Goal: Task Accomplishment & Management: Manage account settings

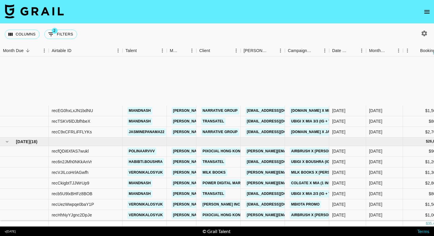
scroll to position [71, 0]
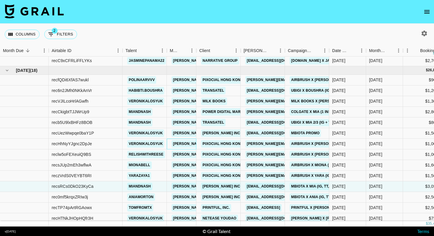
click at [168, 146] on div "[PERSON_NAME][EMAIL_ADDRESS][DOMAIN_NAME]" at bounding box center [182, 143] width 30 height 11
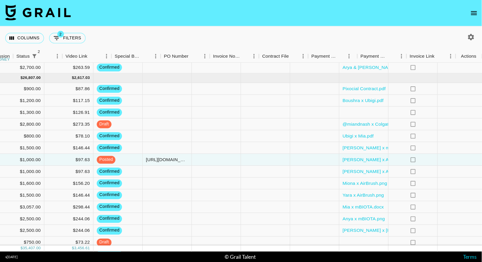
scroll to position [71, 480]
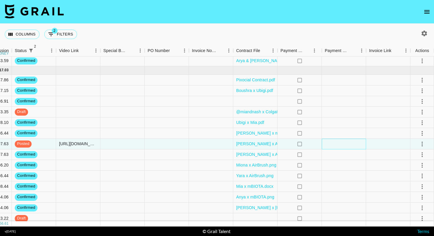
click at [345, 142] on div at bounding box center [344, 143] width 44 height 11
click at [420, 146] on icon "select merge strategy" at bounding box center [422, 143] width 7 height 7
click at [409, 200] on div "Approve" at bounding box center [409, 198] width 18 height 7
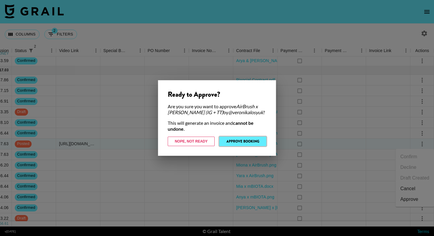
click at [258, 141] on button "Approve Booking" at bounding box center [242, 140] width 47 height 9
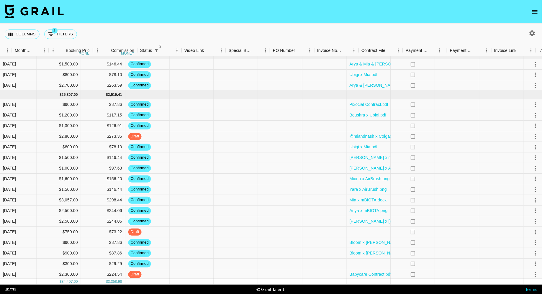
scroll to position [46, 324]
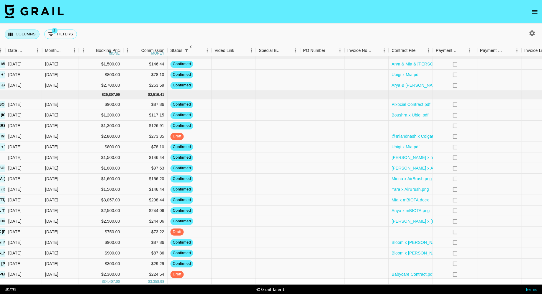
click at [19, 35] on button "Columns" at bounding box center [22, 34] width 35 height 9
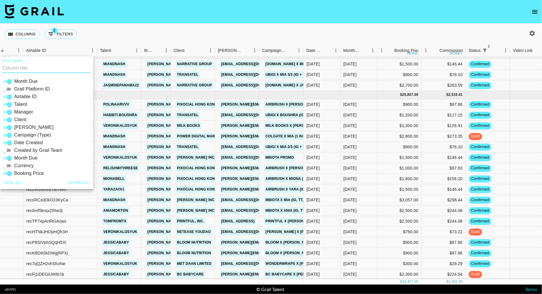
scroll to position [46, 11]
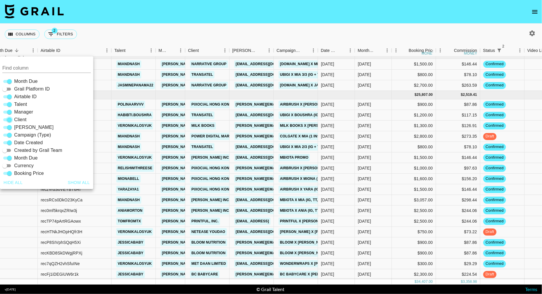
click at [10, 119] on input "Client" at bounding box center [9, 119] width 21 height 7
checkbox input "false"
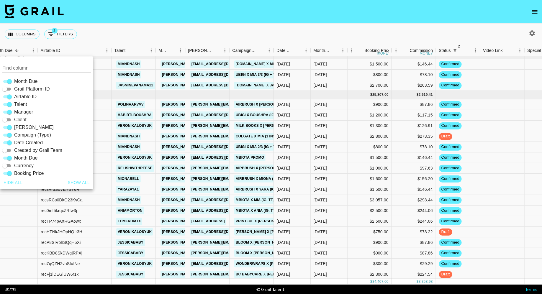
scroll to position [46, 0]
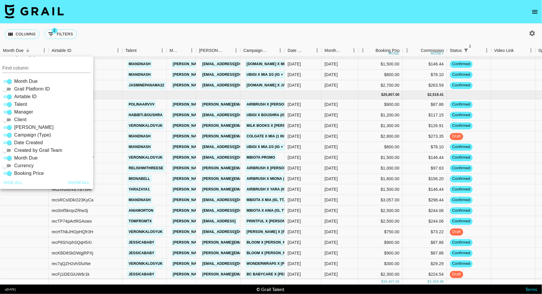
click at [9, 81] on input "Month Due" at bounding box center [9, 81] width 21 height 7
checkbox input "false"
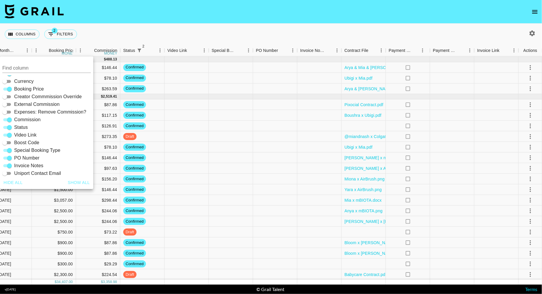
scroll to position [85, 0]
click at [22, 155] on span "PO Number" at bounding box center [26, 157] width 25 height 7
click at [20, 155] on input "PO Number" at bounding box center [9, 157] width 21 height 7
checkbox input "false"
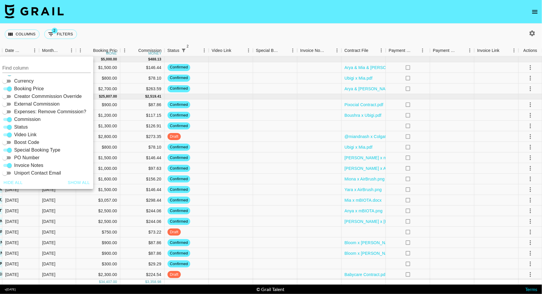
click at [26, 167] on span "Invoice Notes" at bounding box center [28, 165] width 29 height 7
click at [20, 167] on input "Invoice Notes" at bounding box center [9, 165] width 21 height 7
checkbox input "false"
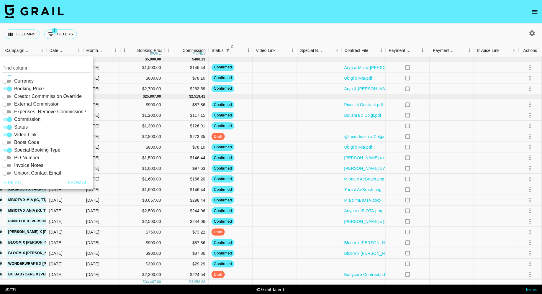
scroll to position [40, 190]
click at [323, 32] on div "Columns 2 Filters + Booking" at bounding box center [271, 34] width 542 height 21
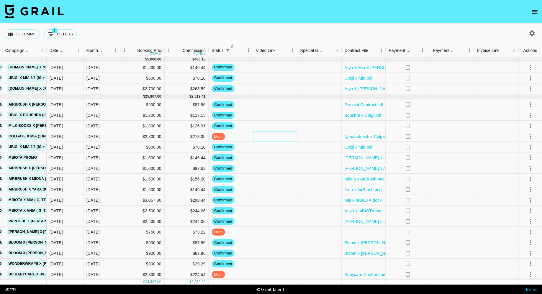
click at [254, 139] on div at bounding box center [275, 136] width 44 height 11
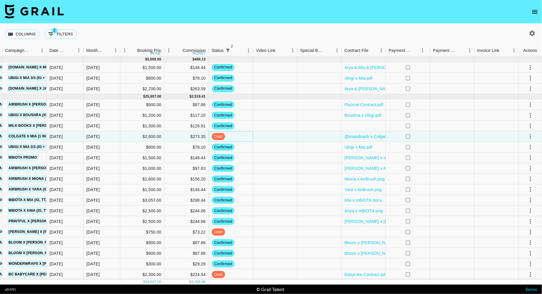
click at [233, 138] on div "draft" at bounding box center [231, 136] width 44 height 11
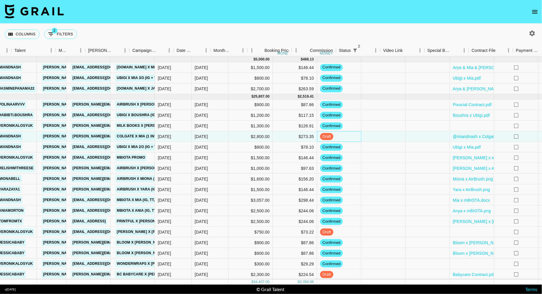
scroll to position [40, 62]
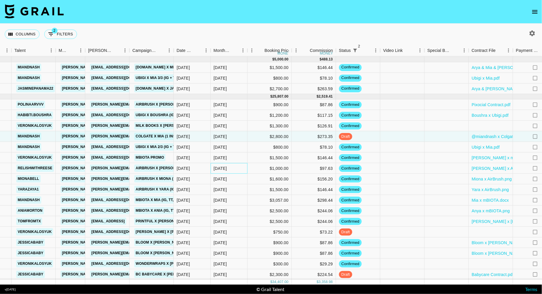
click at [234, 168] on div "[DATE]" at bounding box center [229, 168] width 37 height 11
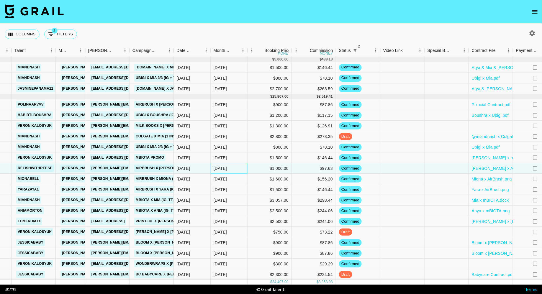
scroll to position [40, 190]
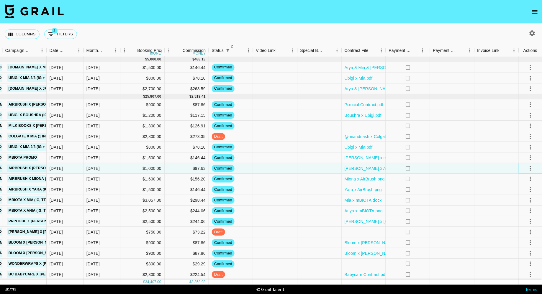
click at [434, 169] on button "select merge strategy" at bounding box center [531, 169] width 10 height 10
click at [434, 202] on li "Draft Created" at bounding box center [523, 202] width 38 height 11
click at [434, 180] on div at bounding box center [452, 179] width 44 height 11
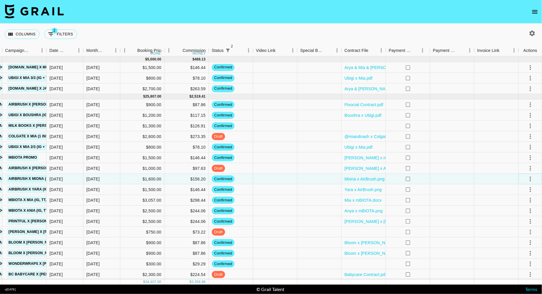
click at [434, 178] on icon "select merge strategy" at bounding box center [530, 179] width 1 height 5
click at [434, 215] on li "Draft Created" at bounding box center [523, 213] width 38 height 11
click at [434, 190] on div at bounding box center [452, 190] width 44 height 11
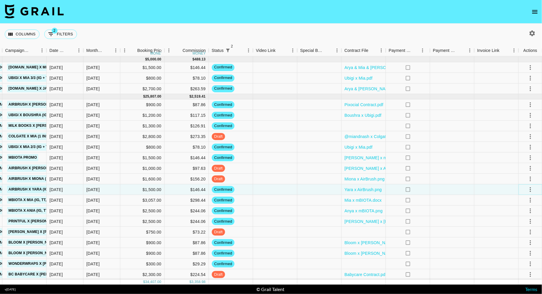
click at [434, 190] on icon "select merge strategy" at bounding box center [530, 189] width 7 height 7
click at [434, 226] on li "Draft Created" at bounding box center [523, 223] width 38 height 11
click at [434, 199] on div at bounding box center [452, 200] width 44 height 11
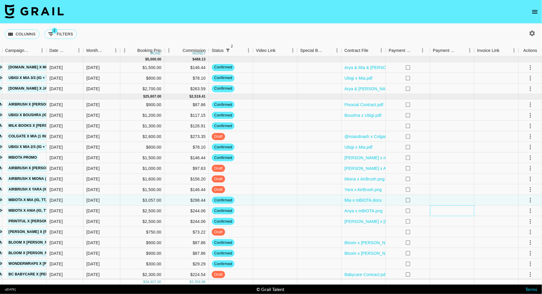
click at [434, 212] on div at bounding box center [452, 211] width 44 height 11
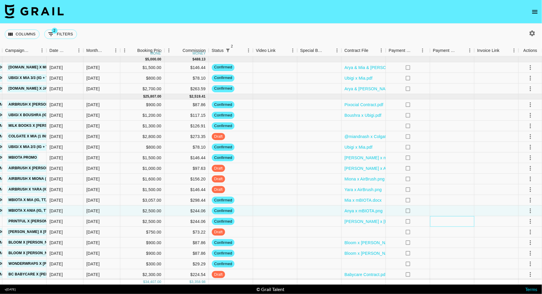
click at [434, 222] on div at bounding box center [452, 221] width 44 height 11
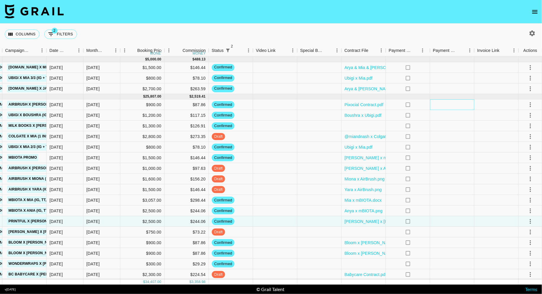
click at [434, 103] on div at bounding box center [452, 105] width 44 height 11
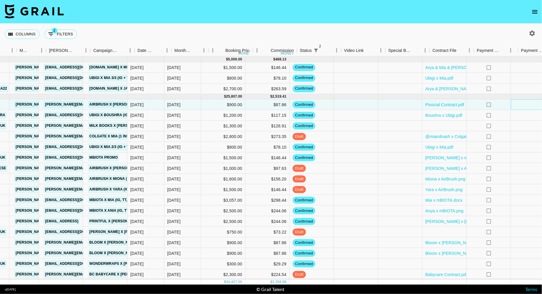
scroll to position [40, 88]
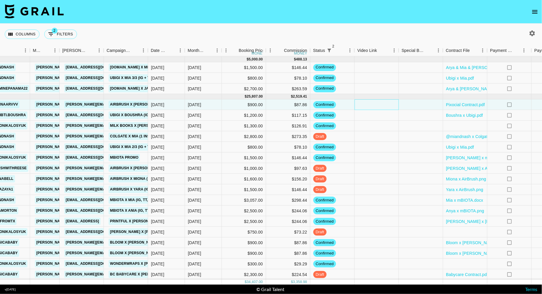
click at [377, 106] on div at bounding box center [377, 105] width 44 height 11
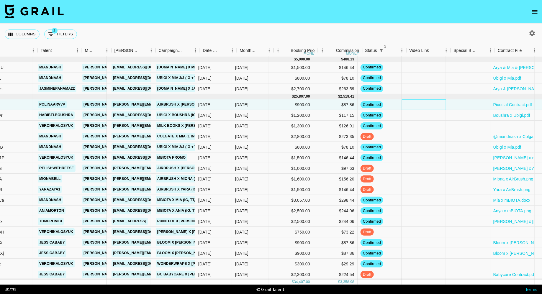
scroll to position [40, 36]
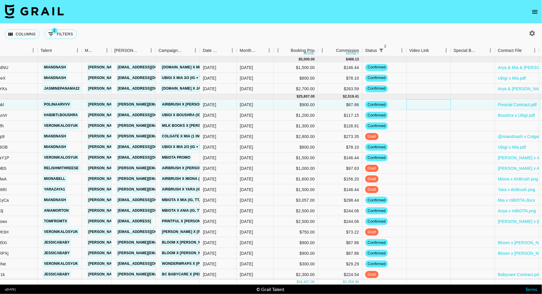
click at [428, 106] on div at bounding box center [429, 105] width 44 height 11
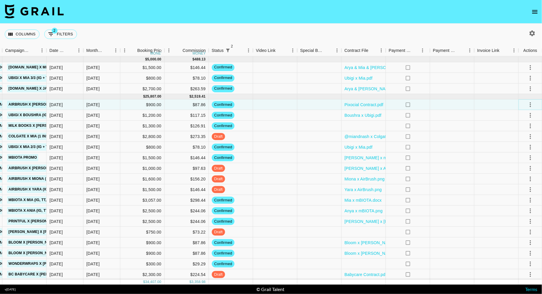
click at [434, 103] on icon "select merge strategy" at bounding box center [530, 104] width 7 height 7
click at [434, 136] on li "Draft Created" at bounding box center [523, 138] width 38 height 11
click at [434, 107] on div at bounding box center [452, 105] width 44 height 11
click at [434, 114] on icon "select merge strategy" at bounding box center [530, 115] width 7 height 7
click at [434, 147] on li "Draft Created" at bounding box center [523, 148] width 38 height 11
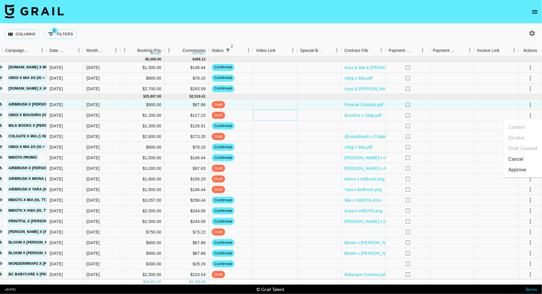
click at [265, 118] on div at bounding box center [275, 115] width 44 height 11
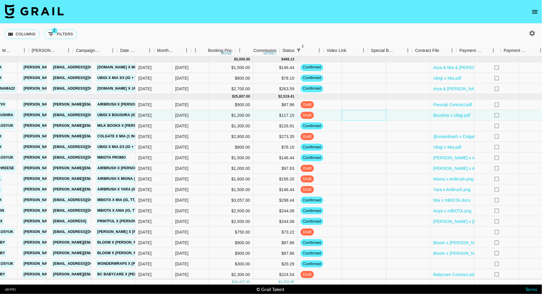
scroll to position [40, 92]
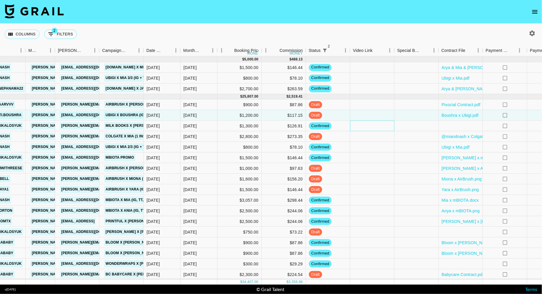
click at [363, 126] on div at bounding box center [372, 126] width 44 height 11
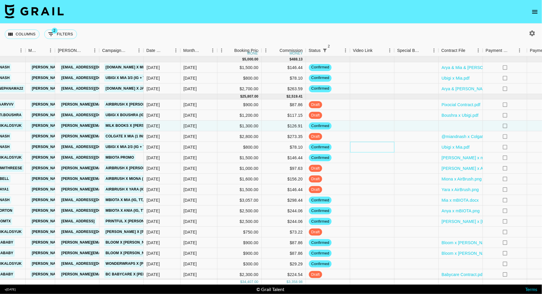
click at [367, 145] on div at bounding box center [372, 147] width 44 height 11
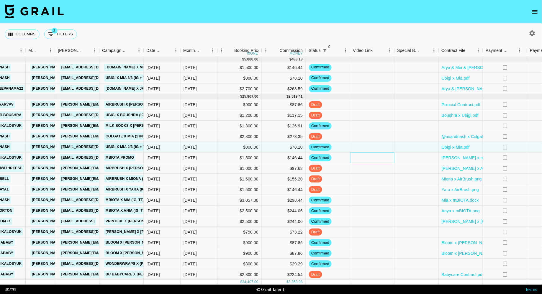
click at [368, 154] on div at bounding box center [372, 158] width 44 height 11
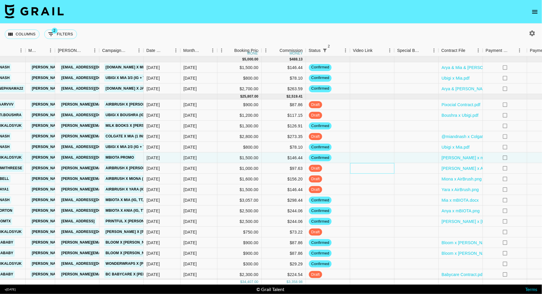
click at [368, 166] on div at bounding box center [372, 168] width 44 height 11
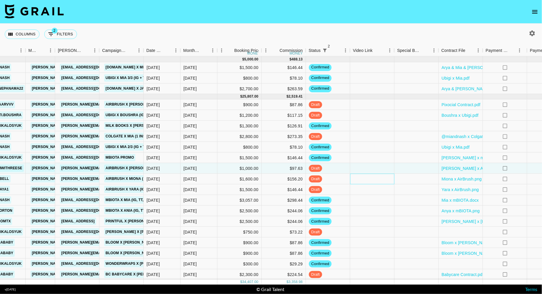
click at [368, 178] on div at bounding box center [372, 179] width 44 height 11
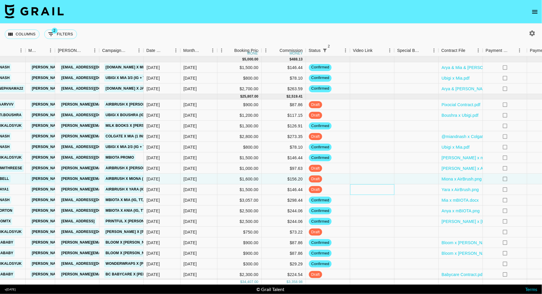
click at [368, 188] on div at bounding box center [372, 190] width 44 height 11
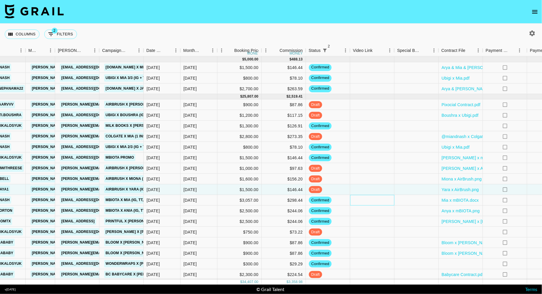
click at [368, 199] on div at bounding box center [372, 200] width 44 height 11
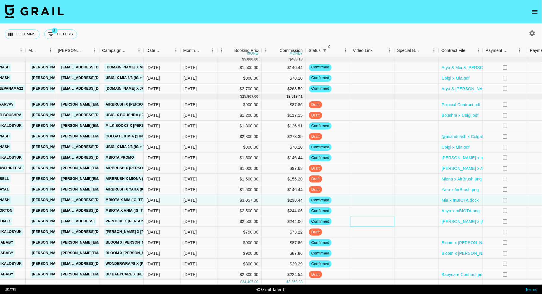
click at [370, 220] on div at bounding box center [372, 221] width 44 height 11
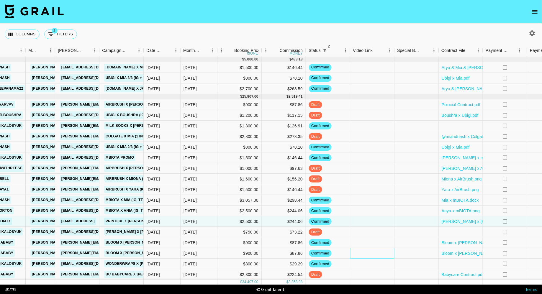
click at [367, 235] on div at bounding box center [372, 253] width 44 height 11
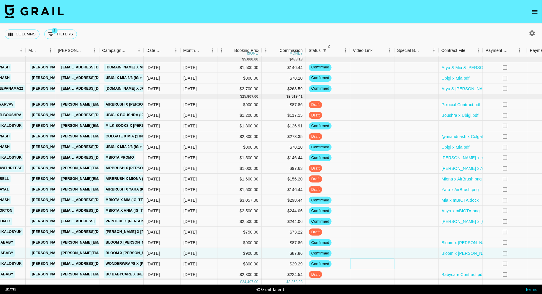
click at [366, 235] on div at bounding box center [372, 264] width 44 height 11
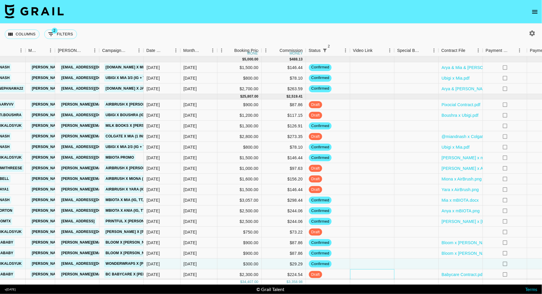
click at [366, 235] on div at bounding box center [372, 275] width 44 height 11
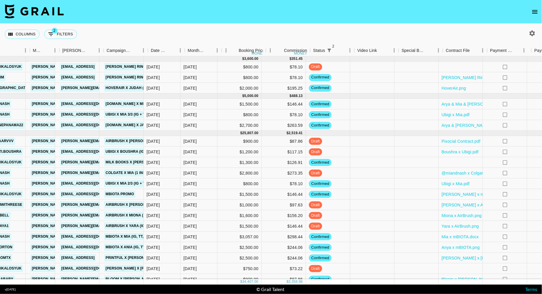
scroll to position [0, 46]
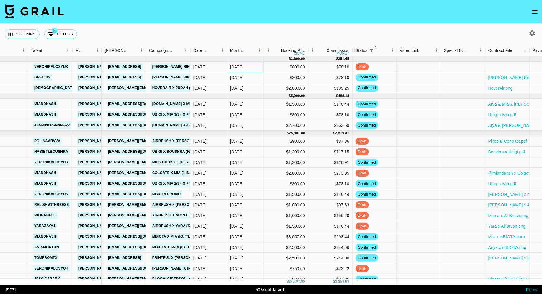
click at [246, 69] on div "[DATE]" at bounding box center [245, 67] width 37 height 11
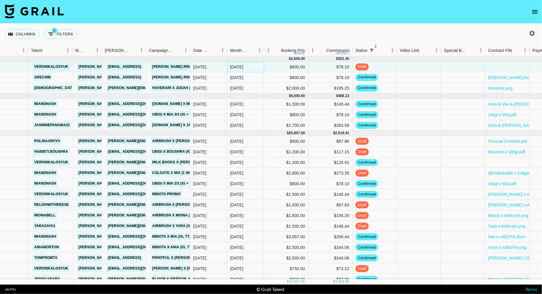
click at [246, 69] on div "[DATE]" at bounding box center [245, 67] width 37 height 11
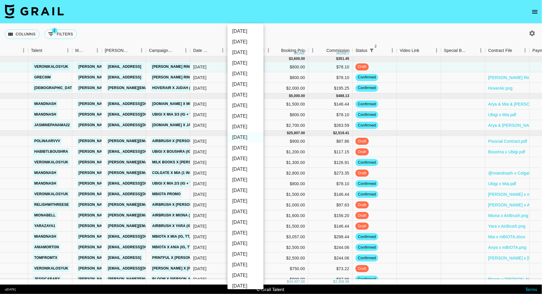
click at [245, 180] on li "[DATE]" at bounding box center [246, 180] width 36 height 11
type input "[DATE]"
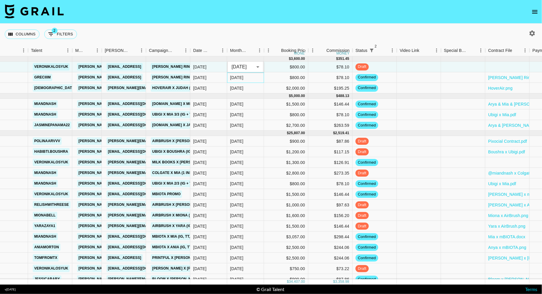
click at [251, 78] on div "[DATE]" at bounding box center [245, 77] width 37 height 11
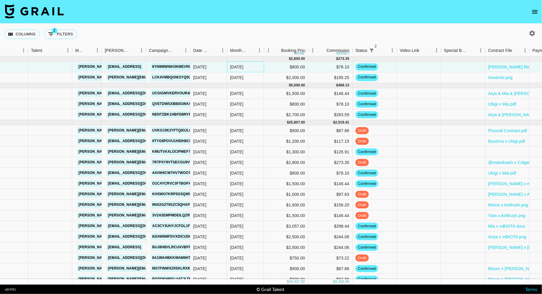
click at [246, 67] on div "[DATE]" at bounding box center [245, 67] width 37 height 11
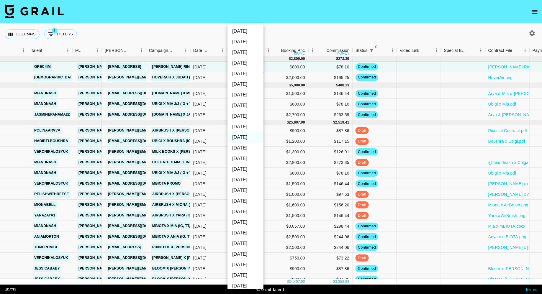
click at [245, 181] on li "[DATE]" at bounding box center [246, 180] width 36 height 11
type input "[DATE]"
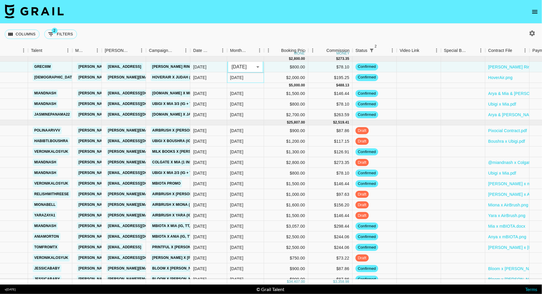
click at [259, 82] on div "[DATE]" at bounding box center [245, 77] width 37 height 11
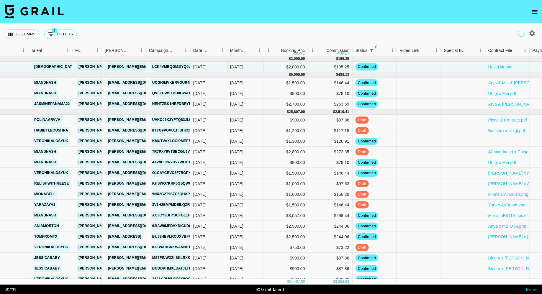
click at [251, 67] on div "[DATE]" at bounding box center [245, 67] width 37 height 11
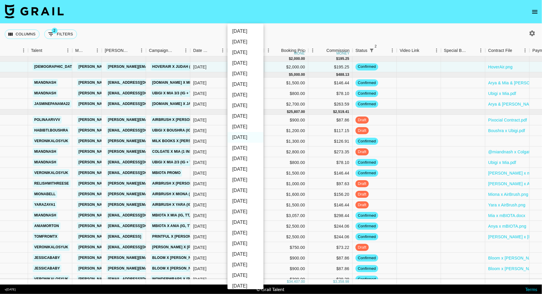
click at [242, 182] on li "[DATE]" at bounding box center [246, 180] width 36 height 11
type input "[DATE]"
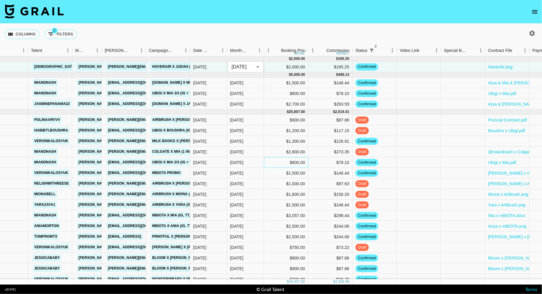
click at [267, 160] on div "$800.00" at bounding box center [286, 162] width 44 height 11
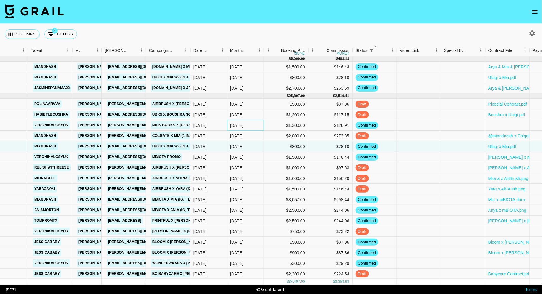
click at [259, 125] on div "[DATE]" at bounding box center [245, 125] width 37 height 11
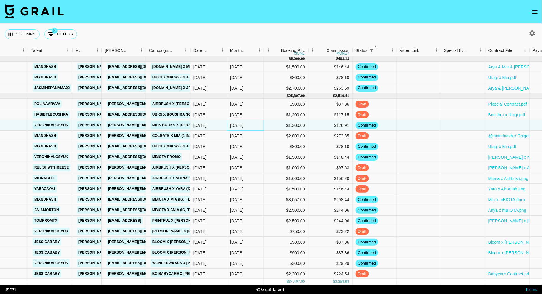
click at [259, 125] on div "[DATE]" at bounding box center [245, 125] width 37 height 11
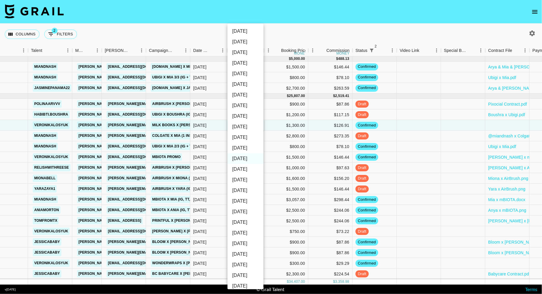
click at [247, 150] on li "[DATE]" at bounding box center [246, 148] width 36 height 11
type input "[DATE]"
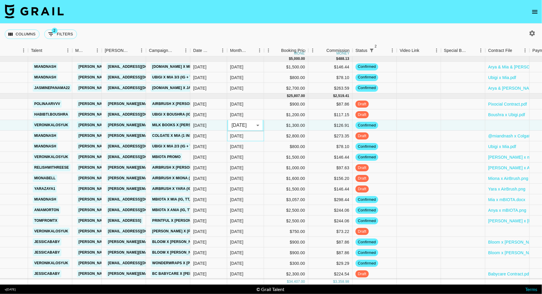
click at [257, 134] on div "[DATE]" at bounding box center [245, 136] width 37 height 11
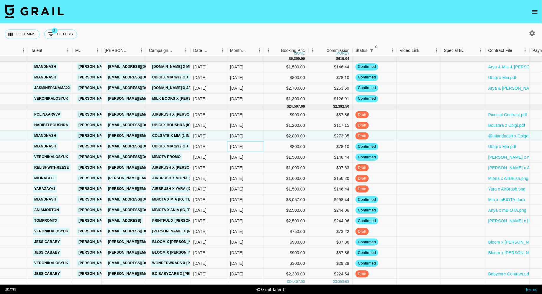
click at [254, 146] on div "[DATE]" at bounding box center [245, 146] width 37 height 11
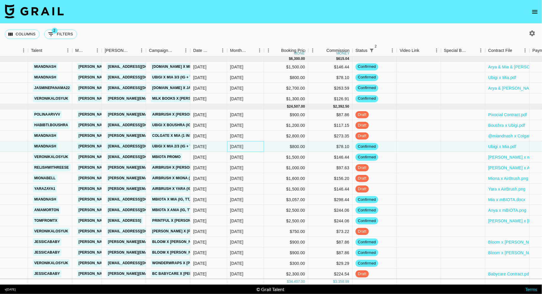
click at [254, 146] on div "[DATE]" at bounding box center [245, 146] width 37 height 11
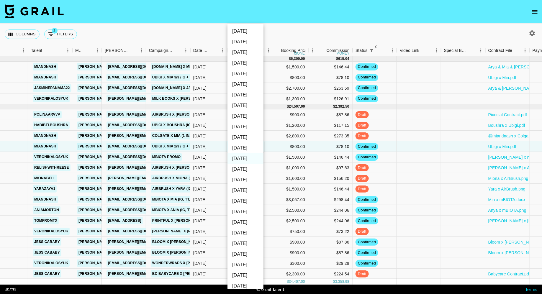
click at [280, 146] on div at bounding box center [271, 147] width 542 height 294
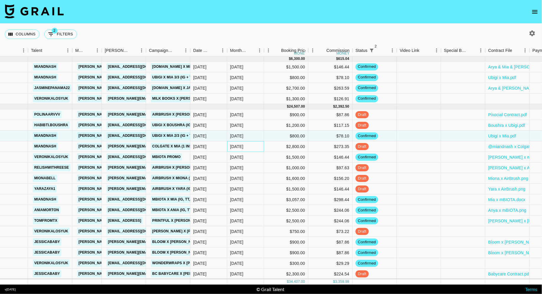
click at [249, 150] on div "[DATE]" at bounding box center [245, 146] width 37 height 11
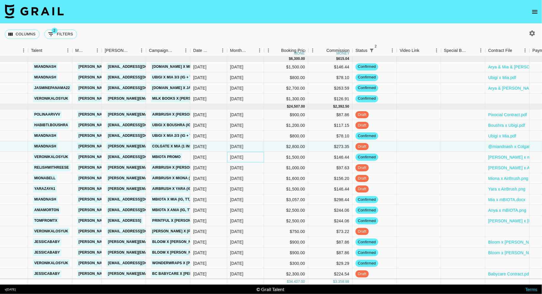
click at [250, 160] on div "[DATE]" at bounding box center [245, 157] width 37 height 11
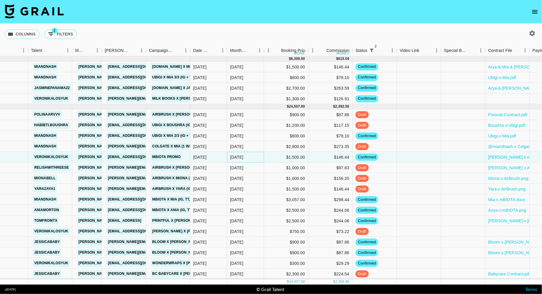
click at [254, 158] on div "[DATE]" at bounding box center [245, 157] width 37 height 11
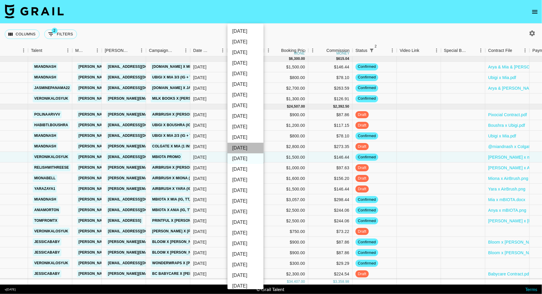
click at [245, 147] on li "[DATE]" at bounding box center [246, 148] width 36 height 11
type input "[DATE]"
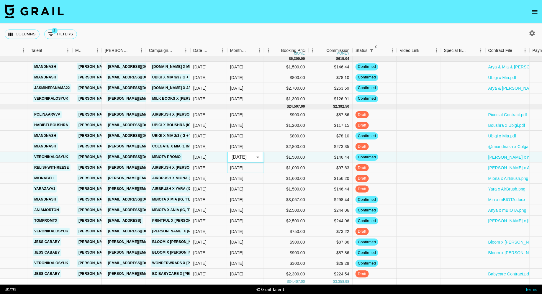
click at [252, 170] on div "[DATE]" at bounding box center [245, 168] width 37 height 11
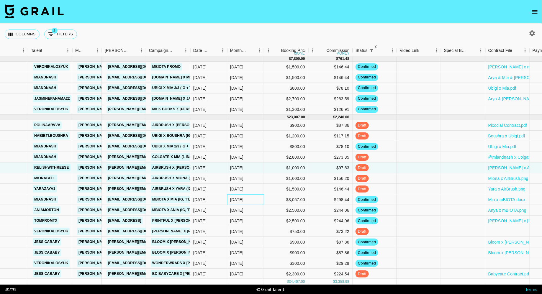
click at [254, 199] on div "[DATE]" at bounding box center [245, 200] width 37 height 11
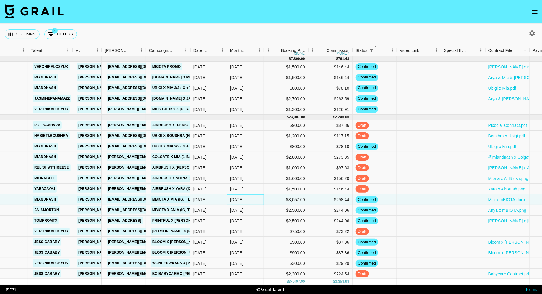
click at [254, 199] on div "[DATE]" at bounding box center [245, 200] width 37 height 11
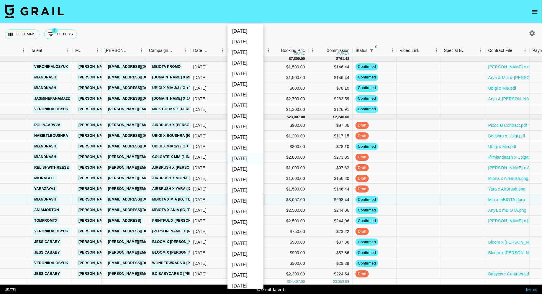
click at [248, 147] on li "[DATE]" at bounding box center [246, 148] width 36 height 11
type input "[DATE]"
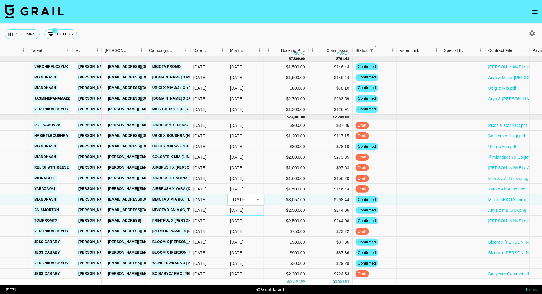
click at [254, 211] on div "[DATE]" at bounding box center [245, 210] width 37 height 11
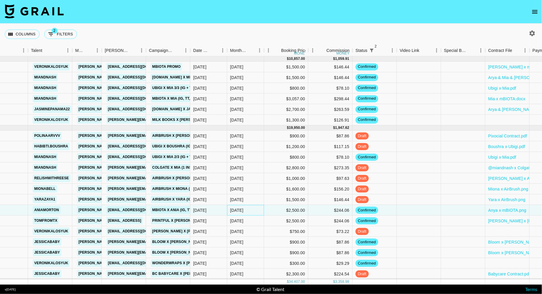
click at [250, 213] on div "[DATE]" at bounding box center [245, 210] width 37 height 11
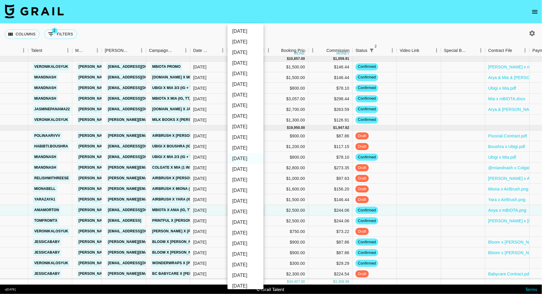
click at [245, 149] on li "[DATE]" at bounding box center [246, 148] width 36 height 11
type input "[DATE]"
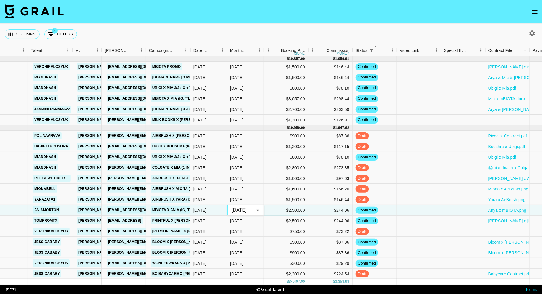
click at [266, 222] on div "$2,500.00" at bounding box center [286, 221] width 44 height 11
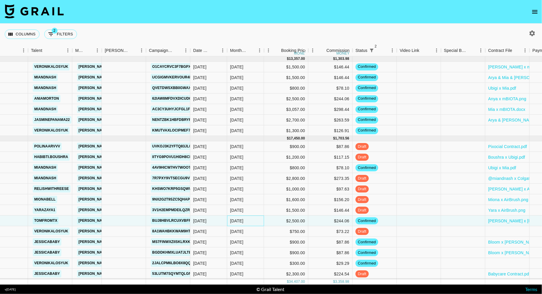
click at [252, 221] on div "[DATE]" at bounding box center [245, 221] width 37 height 11
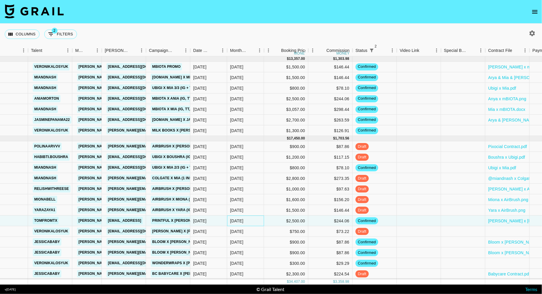
click at [252, 221] on div "[DATE]" at bounding box center [245, 221] width 37 height 11
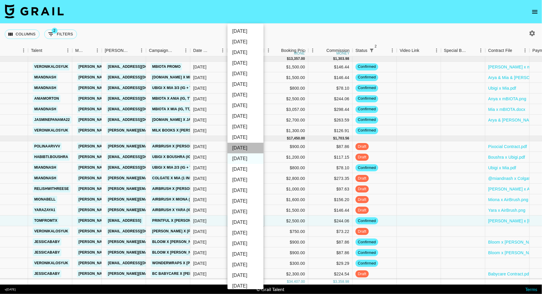
click at [248, 149] on li "[DATE]" at bounding box center [246, 148] width 36 height 11
type input "[DATE]"
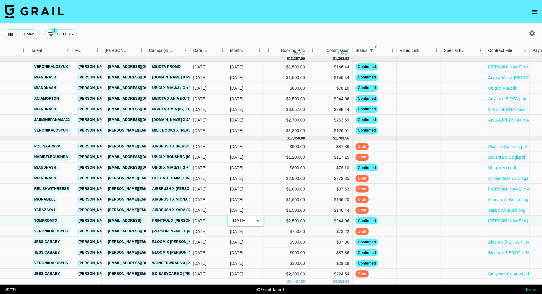
click at [275, 235] on div "$900.00" at bounding box center [286, 242] width 44 height 11
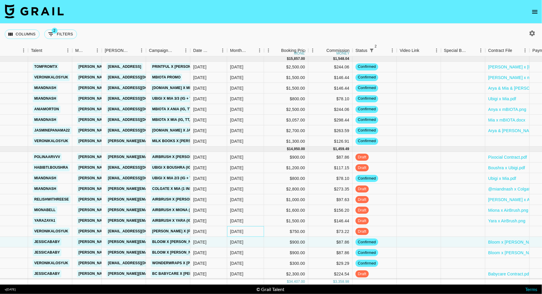
click at [253, 233] on div "[DATE]" at bounding box center [245, 231] width 37 height 11
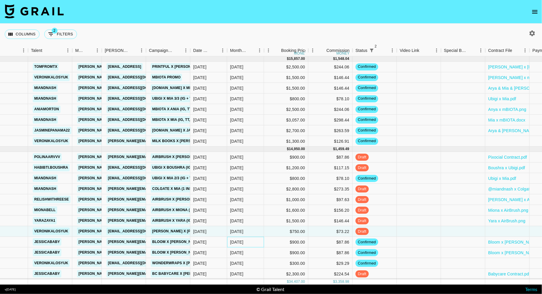
click at [255, 235] on div "[DATE]" at bounding box center [245, 242] width 37 height 11
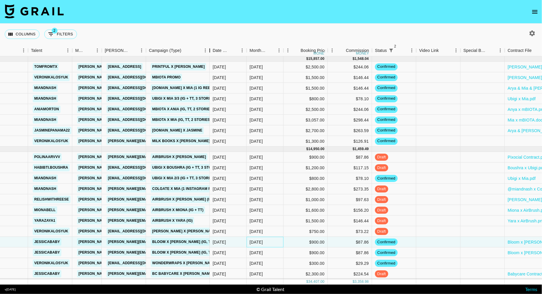
drag, startPoint x: 190, startPoint y: 49, endPoint x: 209, endPoint y: 49, distance: 19.5
click at [209, 49] on div "Campaign (Type)" at bounding box center [209, 51] width 7 height 12
click at [278, 235] on div "[DATE]" at bounding box center [265, 253] width 37 height 11
click at [278, 235] on div "recKBD8SkDWgjRPXj [PERSON_NAME] [PERSON_NAME][EMAIL_ADDRESS][DOMAIN_NAME] [PERS…" at bounding box center [330, 253] width 752 height 11
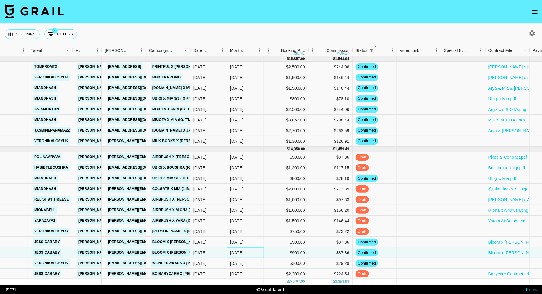
click at [251, 235] on div "[DATE]" at bounding box center [245, 253] width 37 height 11
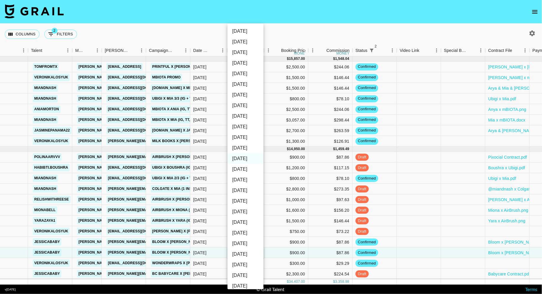
click at [247, 151] on li "[DATE]" at bounding box center [246, 148] width 36 height 11
type input "[DATE]"
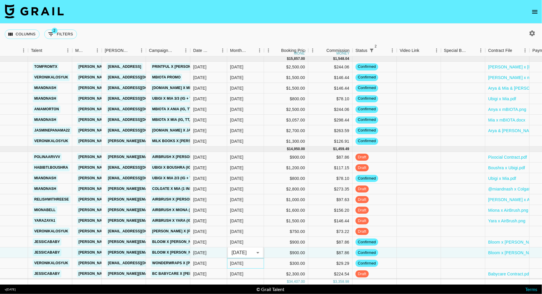
click at [259, 235] on div "[DATE]" at bounding box center [245, 263] width 37 height 11
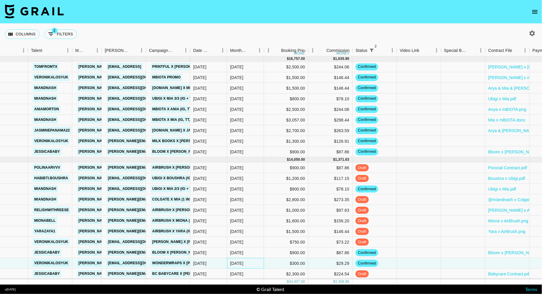
click at [249, 235] on div "[DATE]" at bounding box center [245, 263] width 37 height 11
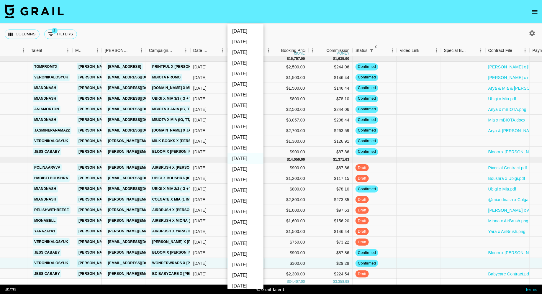
click at [247, 151] on li "[DATE]" at bounding box center [246, 148] width 36 height 11
type input "[DATE]"
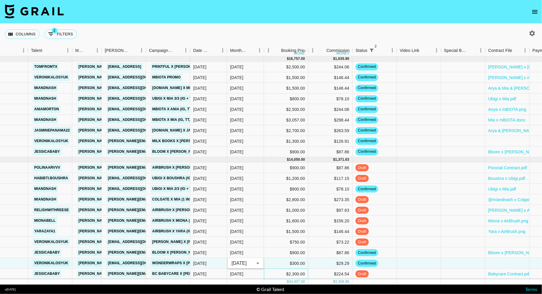
click at [274, 235] on div "$2,300.00" at bounding box center [286, 274] width 44 height 11
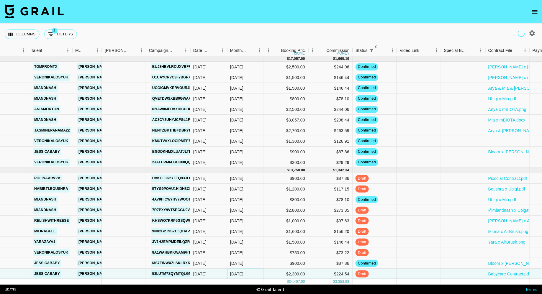
click at [245, 235] on div "[DATE]" at bounding box center [245, 274] width 37 height 11
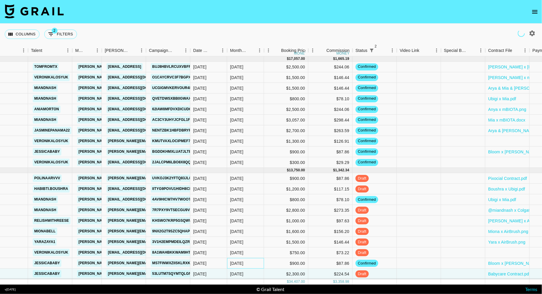
click at [257, 235] on div "[DATE]" at bounding box center [245, 263] width 37 height 11
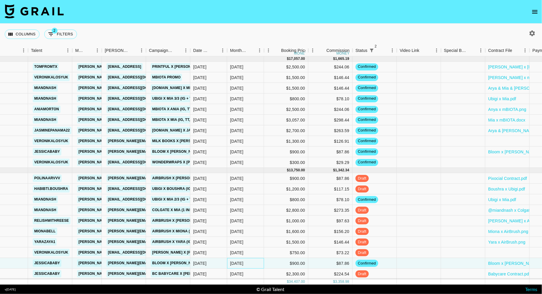
click at [256, 235] on div "[DATE]" at bounding box center [245, 263] width 37 height 11
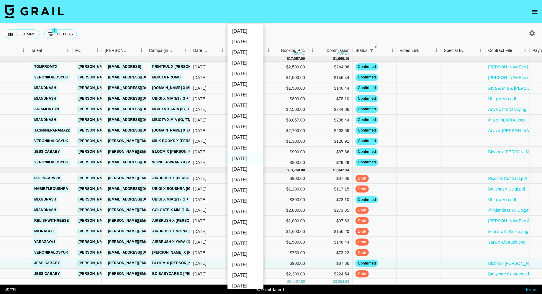
click at [286, 235] on div at bounding box center [271, 147] width 542 height 294
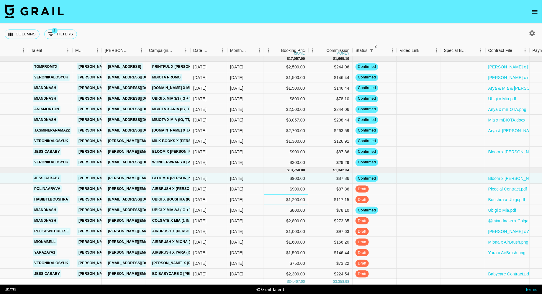
click at [270, 200] on div "$1,200.00" at bounding box center [286, 200] width 44 height 11
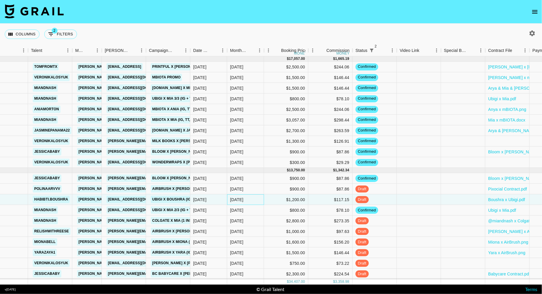
click at [254, 200] on div "[DATE]" at bounding box center [245, 200] width 37 height 11
click at [255, 211] on div "[DATE]" at bounding box center [245, 210] width 37 height 11
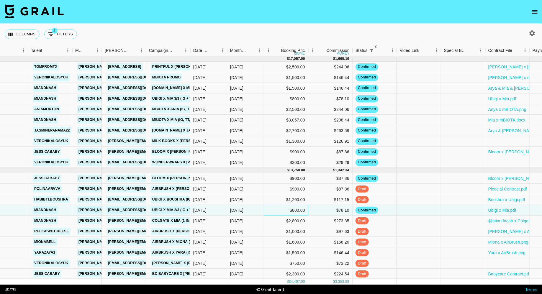
click at [279, 210] on div "$800.00" at bounding box center [286, 210] width 44 height 11
click at [249, 212] on div "[DATE]" at bounding box center [245, 210] width 37 height 11
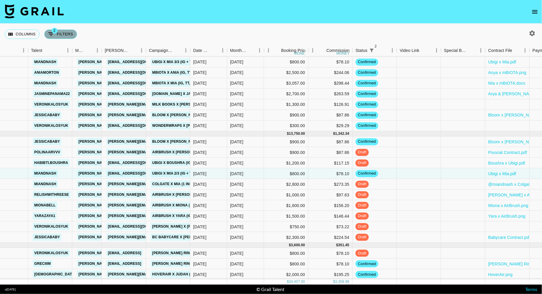
click at [62, 35] on button "2 Filters" at bounding box center [60, 34] width 33 height 9
select select "status"
select select "isNotAnyOf"
select select "status"
select select "not"
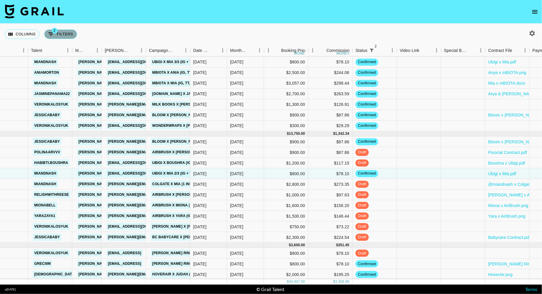
select select "approved"
select select "bookerId"
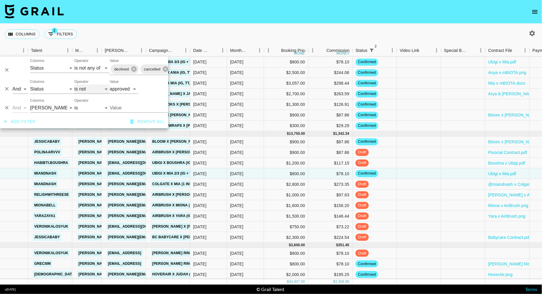
click at [86, 85] on select "is is not is any of is not any of" at bounding box center [91, 88] width 35 height 9
select select "is"
click at [74, 84] on select "is is not is any of is not any of" at bounding box center [91, 88] width 35 height 9
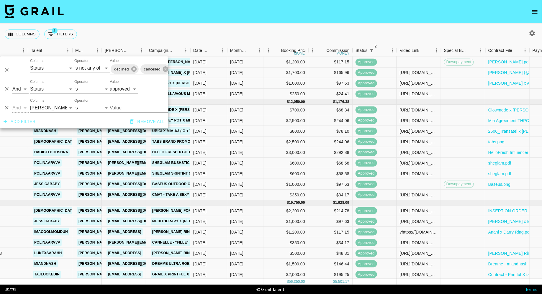
click at [229, 32] on div "Columns 2 Filters + Booking" at bounding box center [271, 34] width 542 height 21
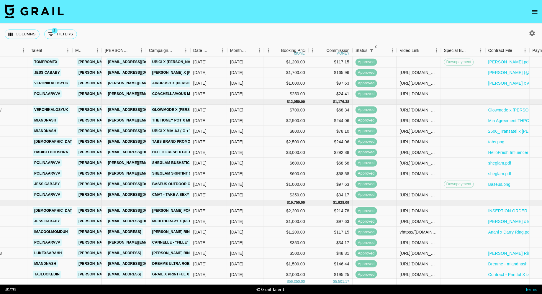
scroll to position [0, 46]
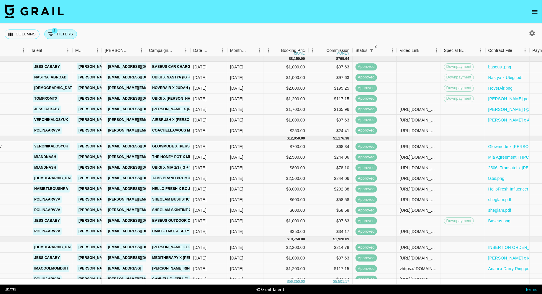
click at [64, 34] on button "2 Filters" at bounding box center [60, 34] width 33 height 9
select select "status"
select select "isNotAnyOf"
select select "status"
select select "approved"
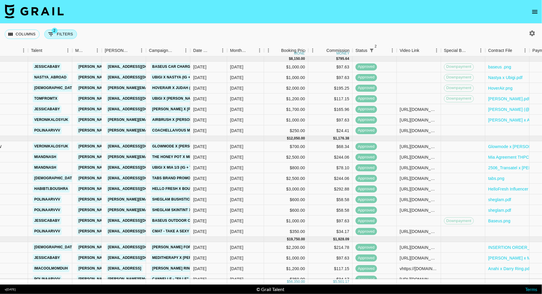
select select "bookerId"
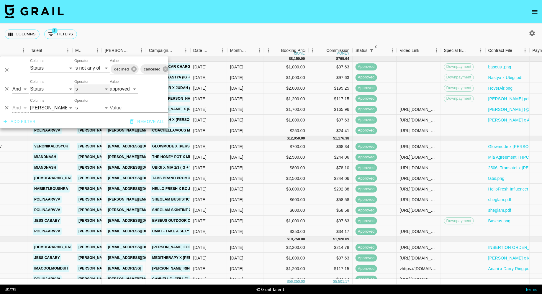
click at [88, 91] on select "is is not is any of is not any of" at bounding box center [91, 88] width 35 height 9
select select "not"
click at [74, 84] on select "is is not is any of is not any of" at bounding box center [91, 88] width 35 height 9
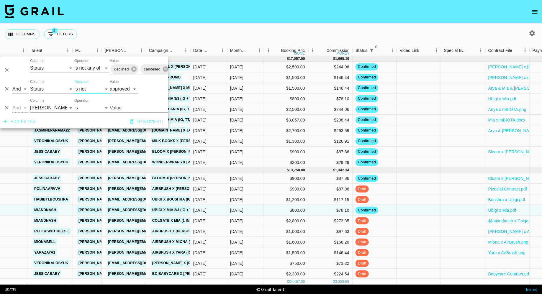
click at [201, 29] on div "Columns 2 Filters + Booking" at bounding box center [271, 34] width 542 height 21
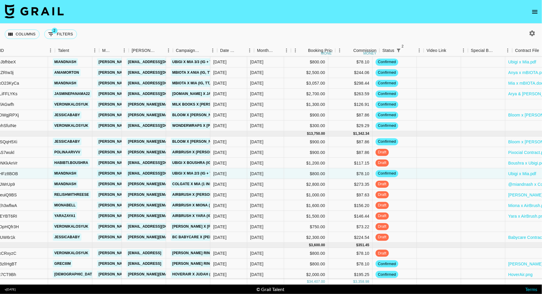
scroll to position [37, 0]
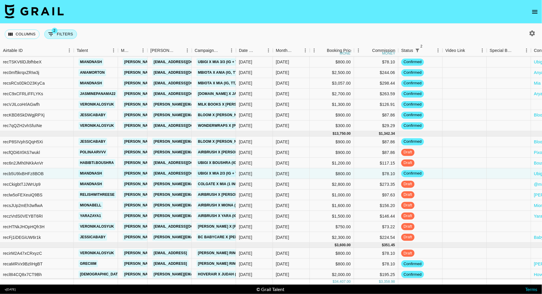
click at [59, 33] on button "2 Filters" at bounding box center [60, 34] width 33 height 9
select select "status"
select select "isNotAnyOf"
select select "status"
select select "not"
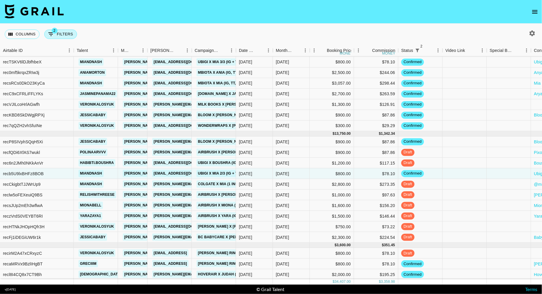
select select "approved"
select select "bookerId"
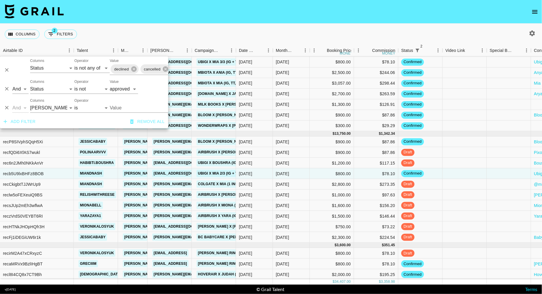
click at [92, 26] on div "Columns 2 Filters + Booking" at bounding box center [271, 34] width 542 height 21
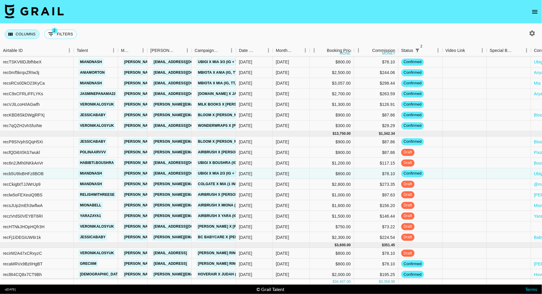
click at [17, 30] on button "Columns" at bounding box center [22, 34] width 35 height 9
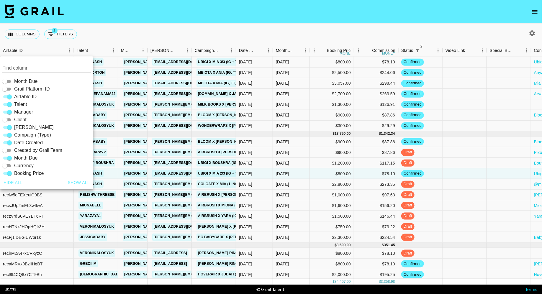
click at [10, 119] on input "Client" at bounding box center [4, 119] width 21 height 7
checkbox input "true"
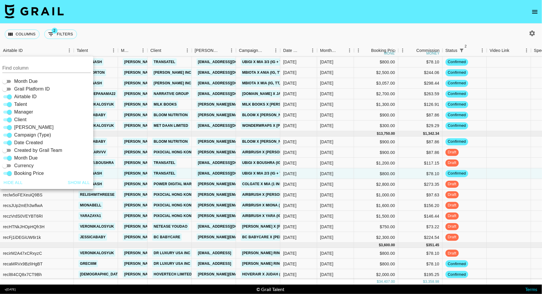
click at [212, 38] on div "Columns 2 Filters + Booking" at bounding box center [271, 34] width 542 height 21
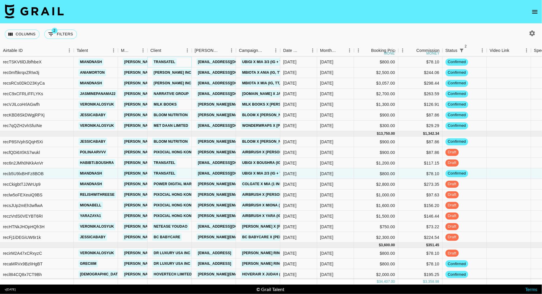
click at [167, 61] on link "Transatel" at bounding box center [164, 61] width 25 height 7
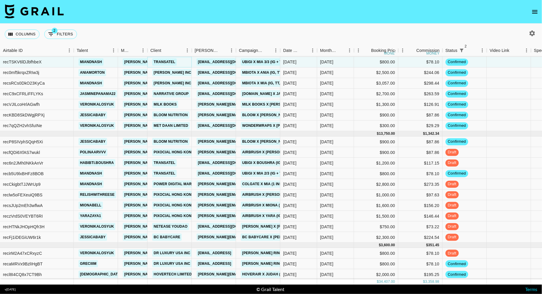
click at [163, 63] on link "Transatel" at bounding box center [164, 61] width 25 height 7
click at [190, 74] on div "[PERSON_NAME] Inc." at bounding box center [170, 73] width 44 height 11
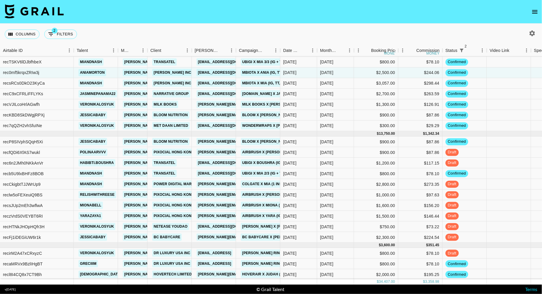
click at [198, 39] on div "Columns 2 Filters + Booking" at bounding box center [271, 34] width 542 height 21
click at [184, 162] on div "Transatel" at bounding box center [170, 163] width 44 height 11
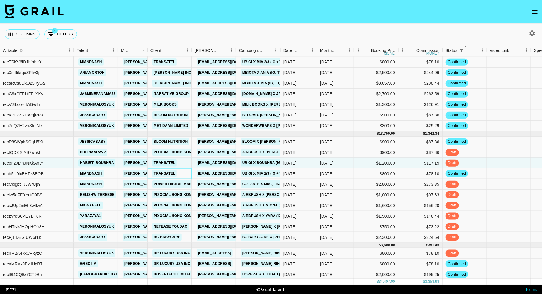
click at [187, 175] on div "Transatel" at bounding box center [170, 174] width 44 height 11
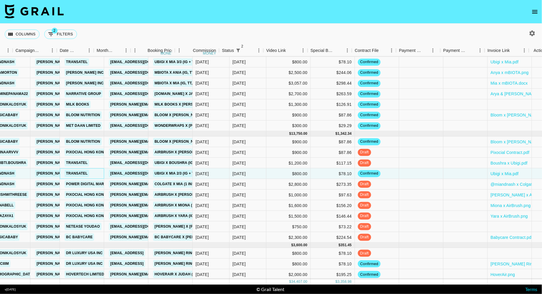
scroll to position [37, 234]
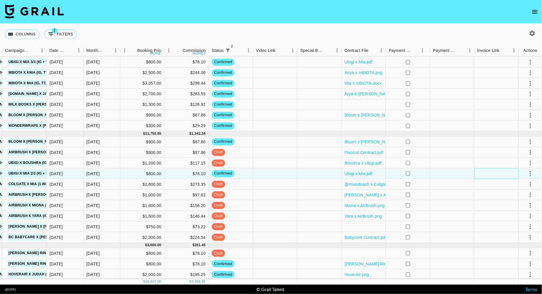
click at [434, 175] on div at bounding box center [497, 174] width 44 height 11
click at [75, 30] on div "Columns 2 Filters + Booking" at bounding box center [42, 34] width 75 height 21
click at [61, 32] on button "2 Filters" at bounding box center [60, 34] width 33 height 9
select select "status"
select select "isNotAnyOf"
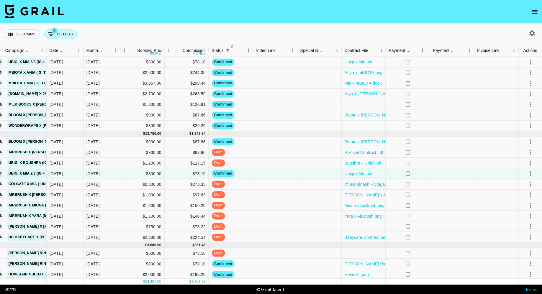
select select "status"
select select "not"
select select "approved"
select select "bookerId"
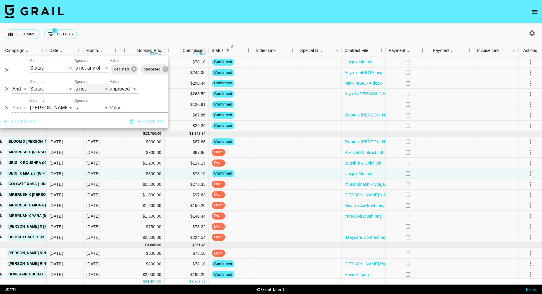
click at [88, 89] on select "is is not is any of is not any of" at bounding box center [91, 88] width 35 height 9
select select "is"
click at [74, 84] on select "is is not is any of is not any of" at bounding box center [91, 88] width 35 height 9
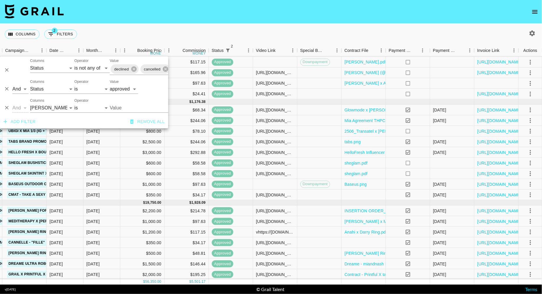
click at [206, 33] on div "Columns 2 Filters + Booking" at bounding box center [271, 34] width 542 height 21
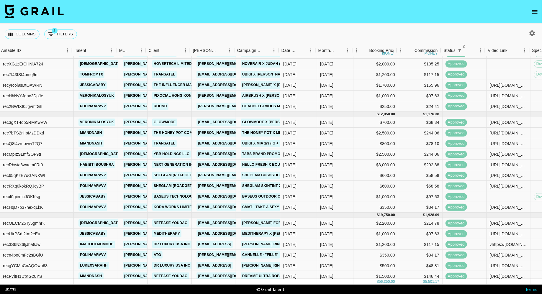
scroll to position [24, 234]
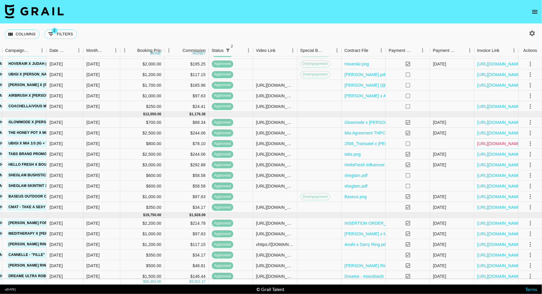
click at [434, 143] on link "[URL][DOMAIN_NAME]" at bounding box center [500, 144] width 45 height 6
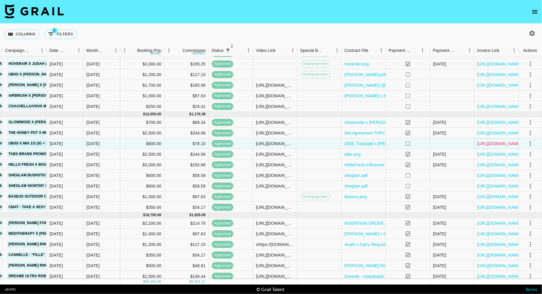
scroll to position [0, 234]
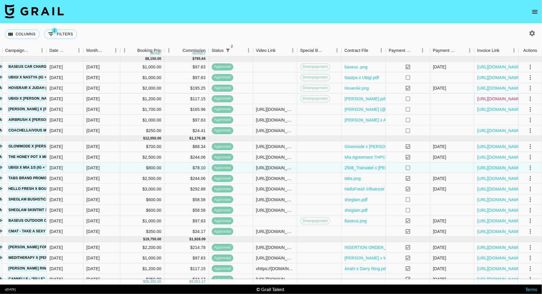
click at [434, 100] on link "[URL][DOMAIN_NAME]" at bounding box center [500, 99] width 45 height 6
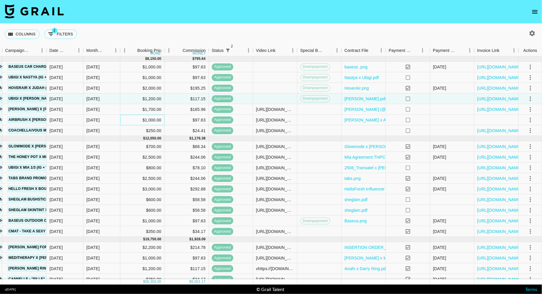
click at [127, 115] on div "$1,000.00" at bounding box center [142, 120] width 44 height 11
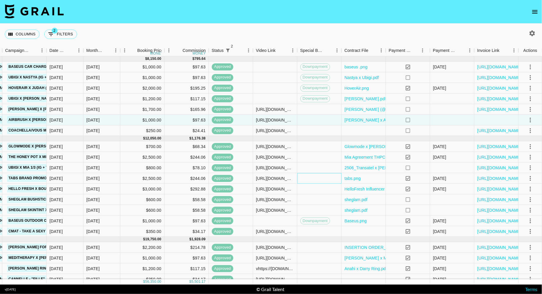
click at [331, 180] on div at bounding box center [320, 178] width 44 height 11
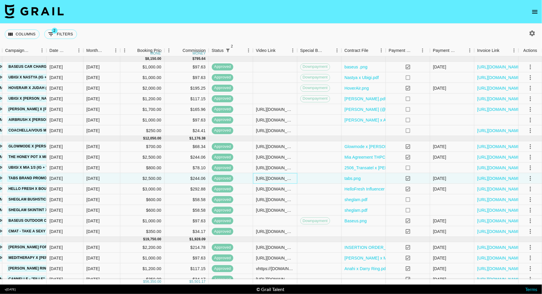
click at [296, 183] on div "[URL][DOMAIN_NAME]" at bounding box center [275, 178] width 44 height 11
click at [381, 178] on div "tabs.png" at bounding box center [364, 178] width 44 height 11
click at [381, 175] on div "tabs.png" at bounding box center [364, 178] width 44 height 11
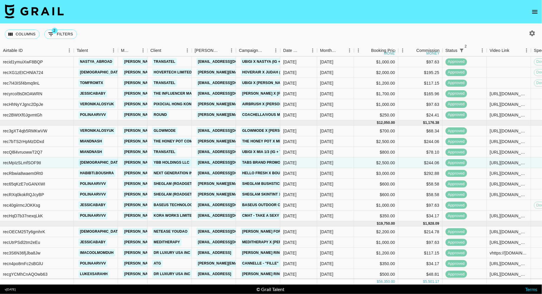
scroll to position [0, 0]
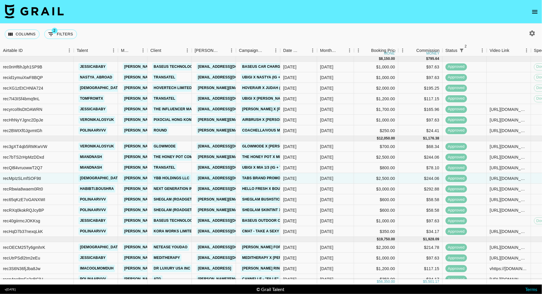
click at [190, 34] on div "Columns 2 Filters + Booking" at bounding box center [271, 34] width 542 height 21
click at [66, 34] on button "2 Filters" at bounding box center [60, 34] width 33 height 9
select select "status"
select select "isNotAnyOf"
select select "status"
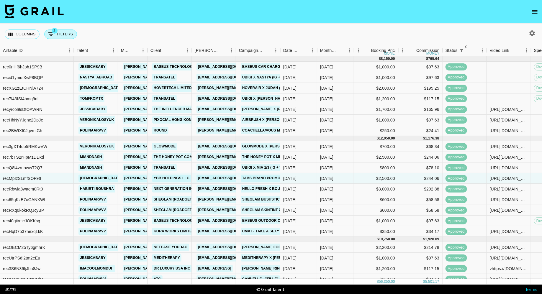
select select "approved"
select select "bookerId"
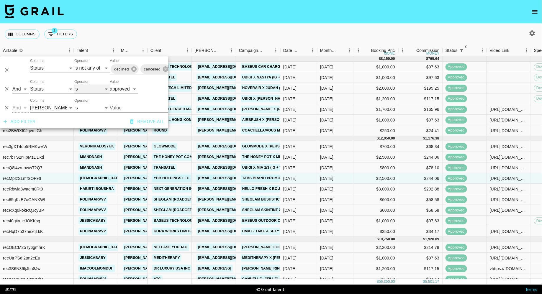
click at [88, 92] on select "is is not is any of is not any of" at bounding box center [91, 88] width 35 height 9
select select "not"
click at [74, 84] on select "is is not is any of is not any of" at bounding box center [91, 88] width 35 height 9
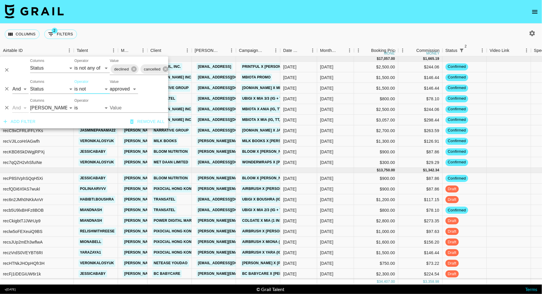
click at [185, 34] on div "Columns 2 Filters + Booking" at bounding box center [271, 34] width 542 height 21
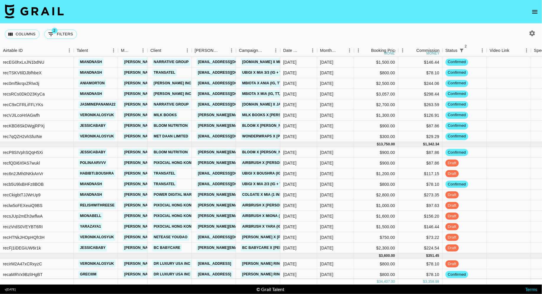
scroll to position [37, 0]
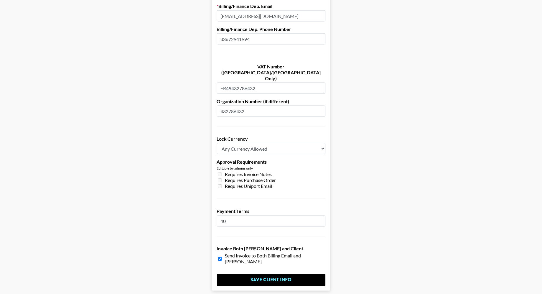
scroll to position [381, 0]
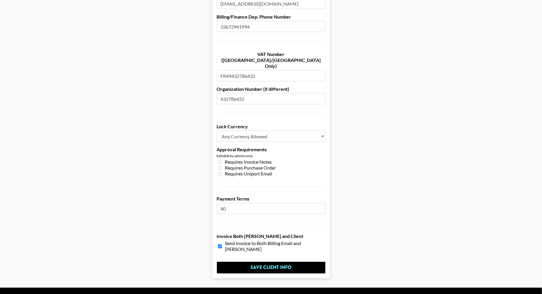
drag, startPoint x: 230, startPoint y: 193, endPoint x: 215, endPoint y: 193, distance: 15.6
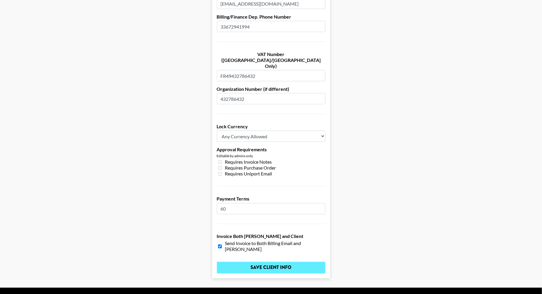
type input "60"
click at [265, 262] on input "Save Client Info" at bounding box center [271, 268] width 109 height 12
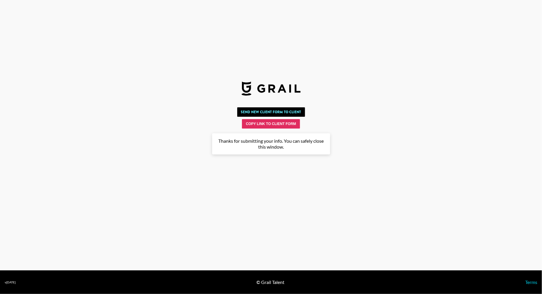
scroll to position [0, 0]
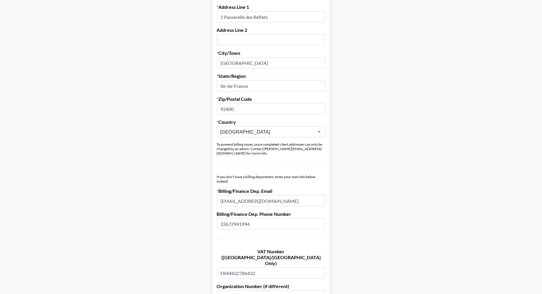
scroll to position [381, 0]
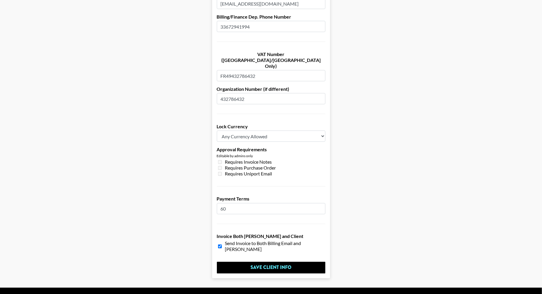
click at [234, 203] on input "60" at bounding box center [271, 208] width 109 height 11
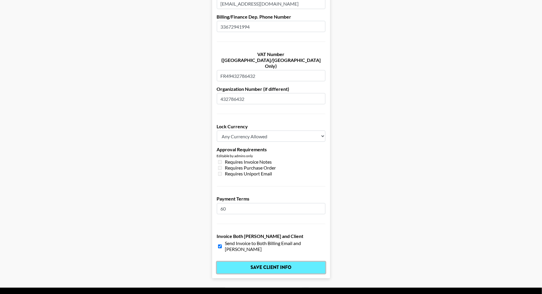
click at [260, 262] on input "Save Client Info" at bounding box center [271, 268] width 109 height 12
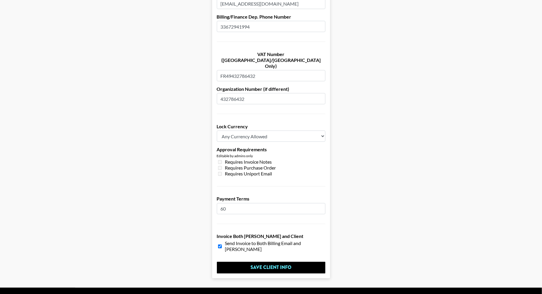
scroll to position [0, 0]
